Goal: Task Accomplishment & Management: Manage account settings

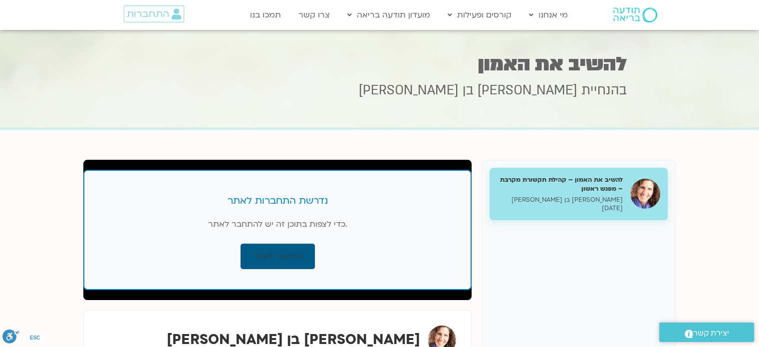
click at [261, 255] on link "התחבר לאתר" at bounding box center [277, 255] width 74 height 25
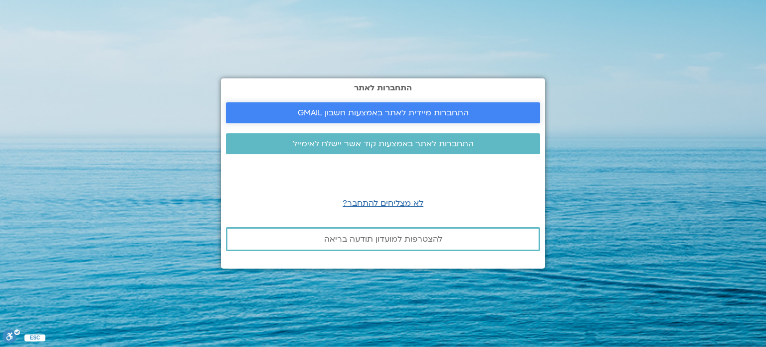
click at [373, 112] on span "התחברות מיידית לאתר באמצעות חשבון GMAIL" at bounding box center [383, 112] width 171 height 9
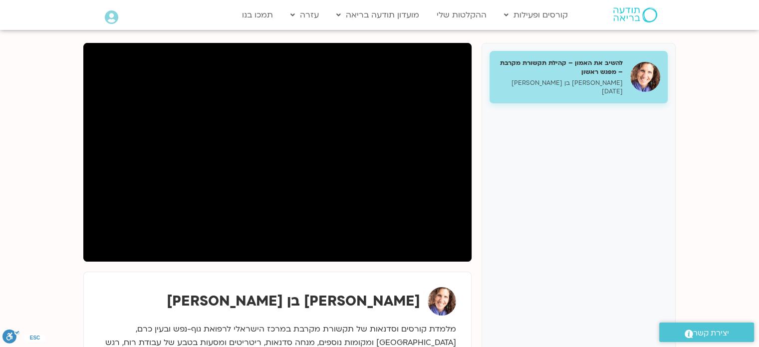
scroll to position [100, 0]
